Goal: Task Accomplishment & Management: Manage account settings

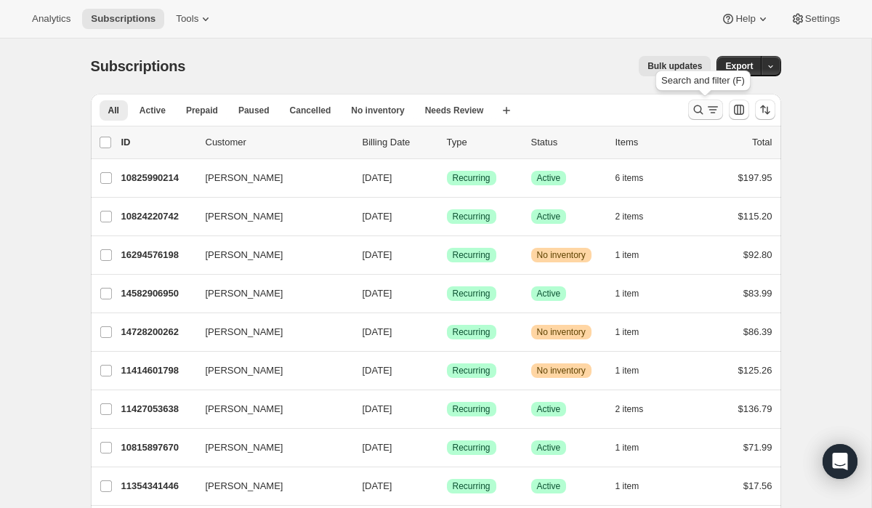
click at [699, 110] on icon "Search and filter results" at bounding box center [698, 109] width 15 height 15
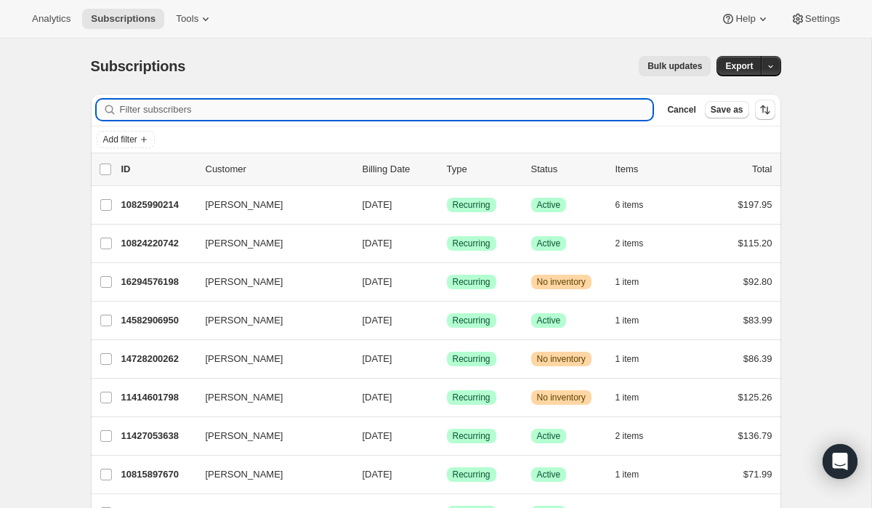
click at [471, 110] on input "Filter subscribers" at bounding box center [387, 110] width 534 height 20
paste input "[EMAIL_ADDRESS][DOMAIN_NAME]"
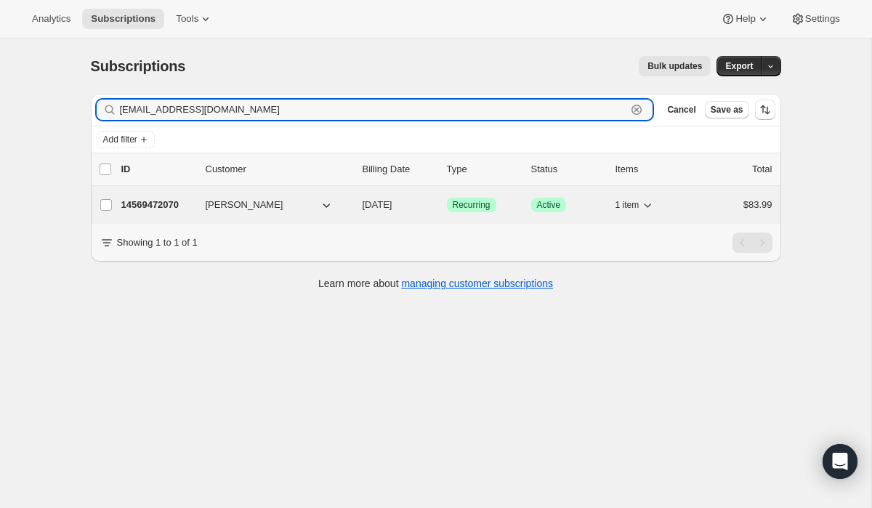
type input "[EMAIL_ADDRESS][DOMAIN_NAME]"
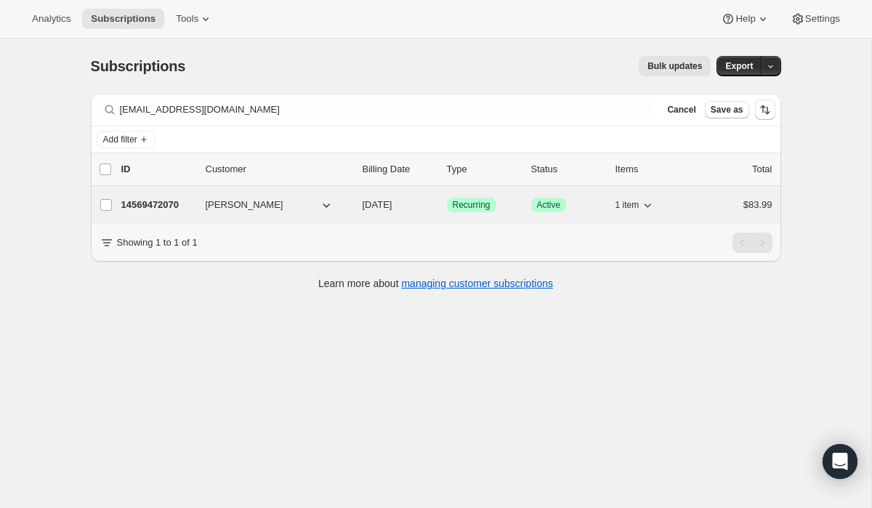
click at [290, 211] on button "[PERSON_NAME]" at bounding box center [269, 204] width 145 height 23
click at [161, 204] on p "14569472070" at bounding box center [157, 205] width 73 height 15
